Goal: Transaction & Acquisition: Purchase product/service

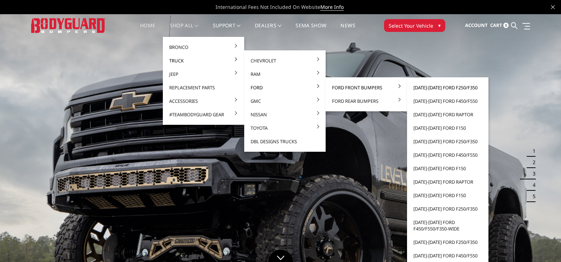
click at [440, 88] on link "[DATE]-[DATE] Ford F250/F350" at bounding box center [448, 87] width 76 height 13
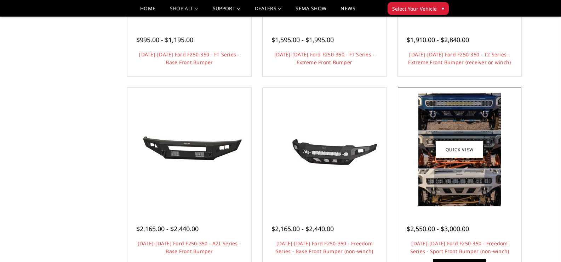
scroll to position [95, 0]
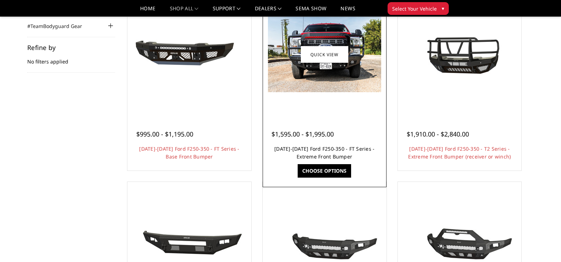
click at [309, 154] on link "[DATE]-[DATE] Ford F250-350 - FT Series - Extreme Front Bumper" at bounding box center [325, 152] width 100 height 15
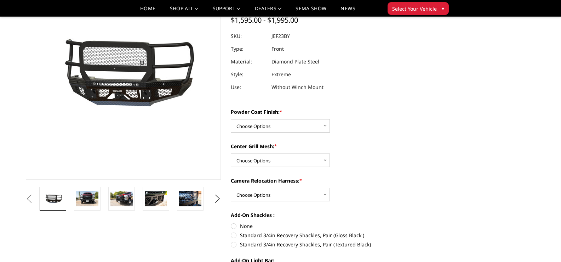
scroll to position [95, 0]
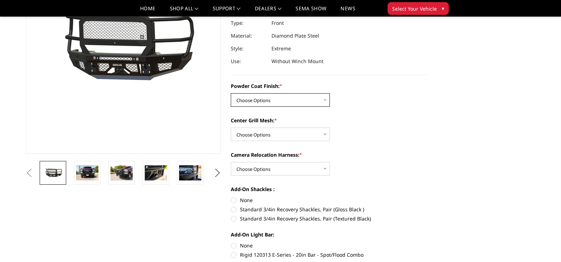
click at [264, 99] on select "Choose Options Bare Metal Gloss Black Powder Coat Textured Black Powder Coat" at bounding box center [280, 99] width 99 height 13
select select "3264"
click at [231, 93] on select "Choose Options Bare Metal Gloss Black Powder Coat Textured Black Powder Coat" at bounding box center [280, 99] width 99 height 13
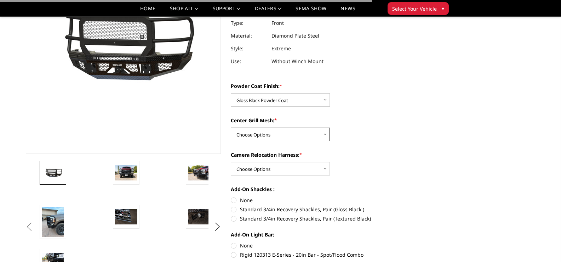
click at [257, 131] on select "Choose Options WITH Expanded Metal in Center Grill WITHOUT Expanded Metal in Ce…" at bounding box center [280, 134] width 99 height 13
select select "3266"
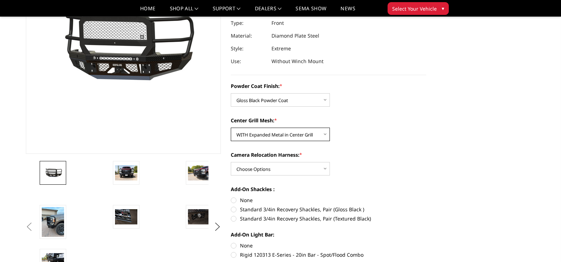
click at [231, 128] on select "Choose Options WITH Expanded Metal in Center Grill WITHOUT Expanded Metal in Ce…" at bounding box center [280, 134] width 99 height 13
click at [199, 173] on img at bounding box center [199, 172] width 22 height 15
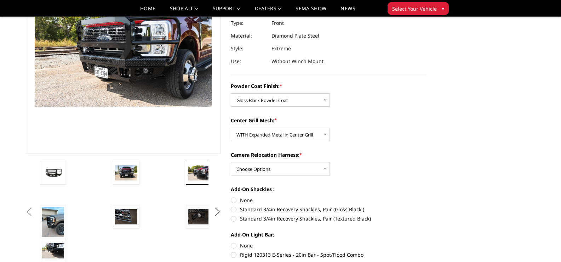
scroll to position [77, 0]
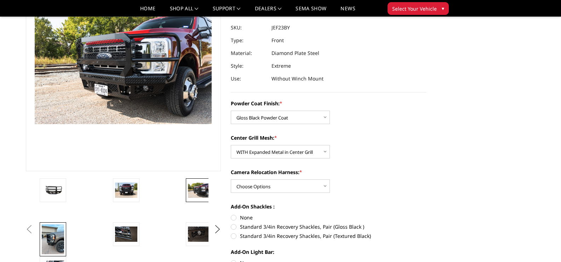
click at [50, 240] on img at bounding box center [53, 239] width 22 height 30
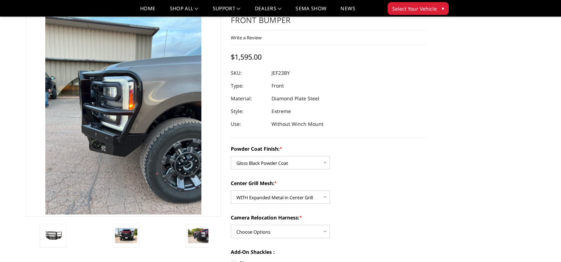
scroll to position [126, 0]
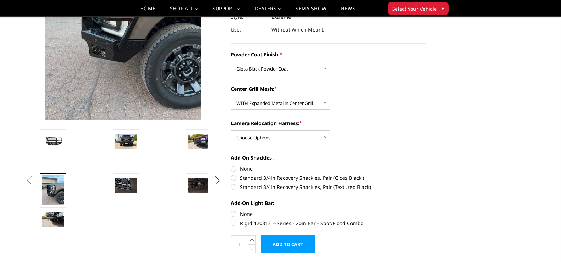
click at [264, 145] on div "Powder Coat Finish: * Choose Options Bare Metal Gloss Black Powder Coat Texture…" at bounding box center [329, 138] width 196 height 175
click at [264, 141] on select "Choose Options WITH Camera Relocation Harness WITHOUT Camera Relocation Harness" at bounding box center [280, 136] width 99 height 13
select select "3269"
click at [231, 130] on select "Choose Options WITH Camera Relocation Harness WITHOUT Camera Relocation Harness" at bounding box center [280, 136] width 99 height 13
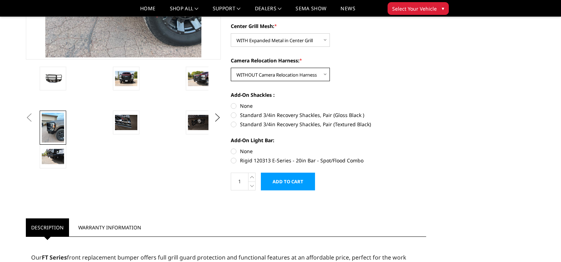
scroll to position [95, 0]
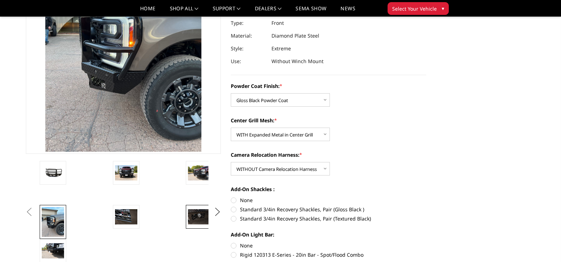
click at [206, 216] on img at bounding box center [199, 216] width 22 height 15
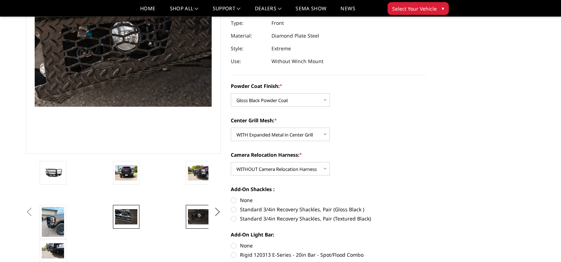
click at [124, 220] on img at bounding box center [126, 216] width 22 height 15
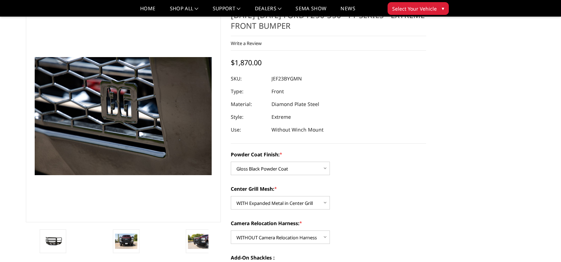
scroll to position [0, 0]
